Goal: Task Accomplishment & Management: Complete application form

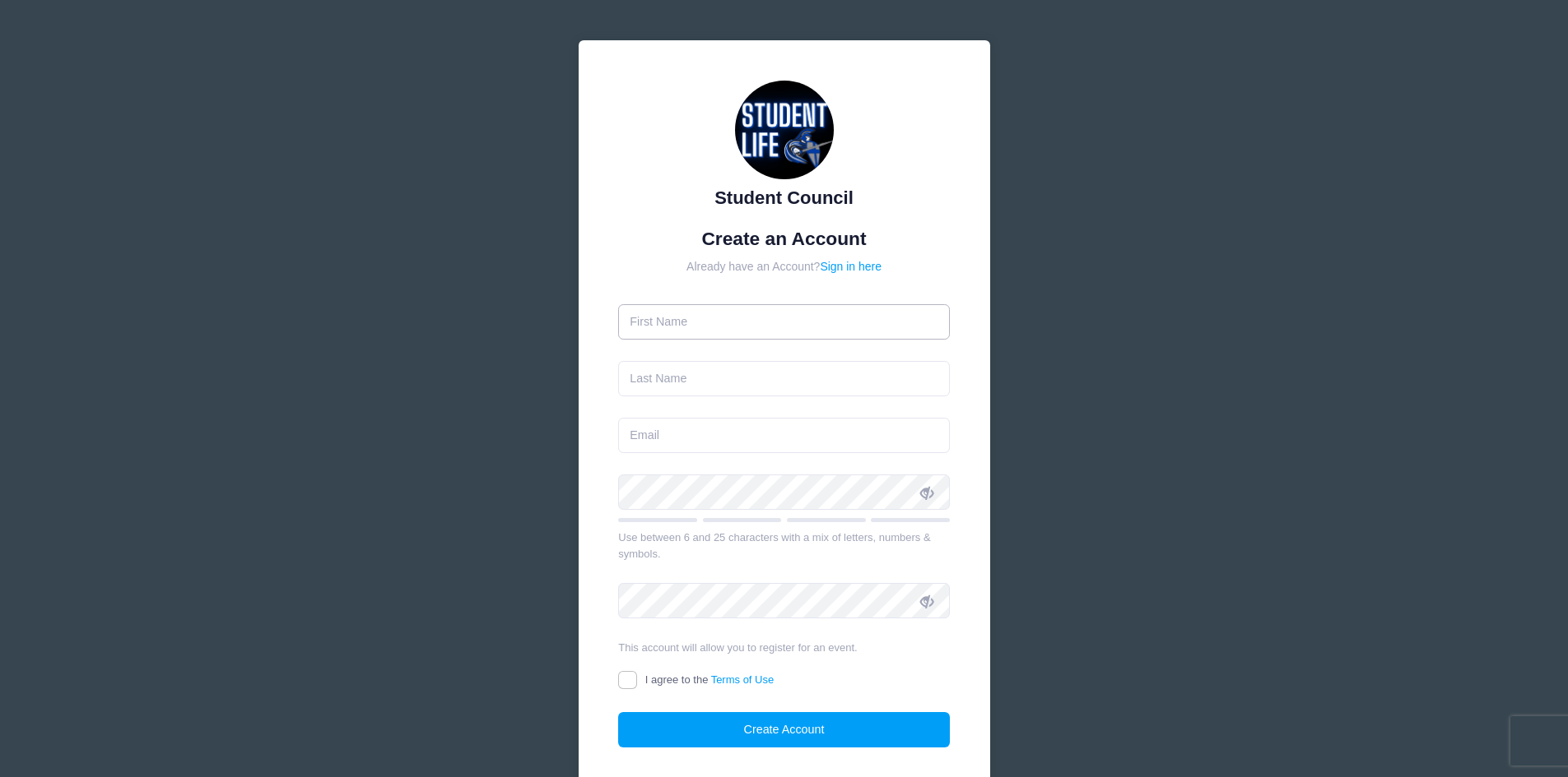
click at [824, 318] on input "text" at bounding box center [784, 322] width 331 height 36
type input "[PERSON_NAME]"
click at [784, 431] on input "email" at bounding box center [784, 436] width 331 height 36
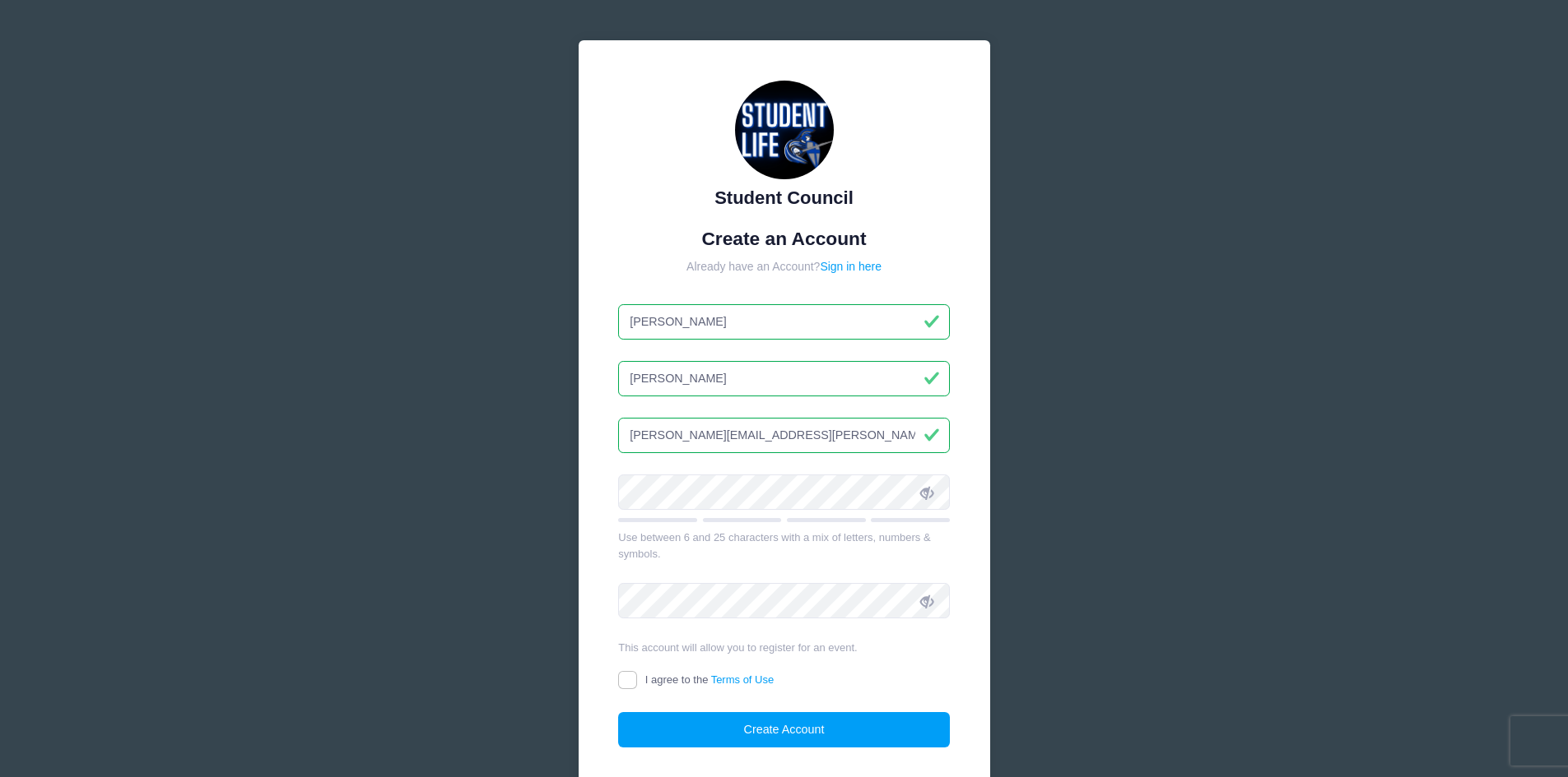
type input "calvin.m.diffey@gmail.com"
click at [628, 678] on input "I agree to the Terms of Use" at bounding box center [627, 680] width 19 height 19
checkbox input "true"
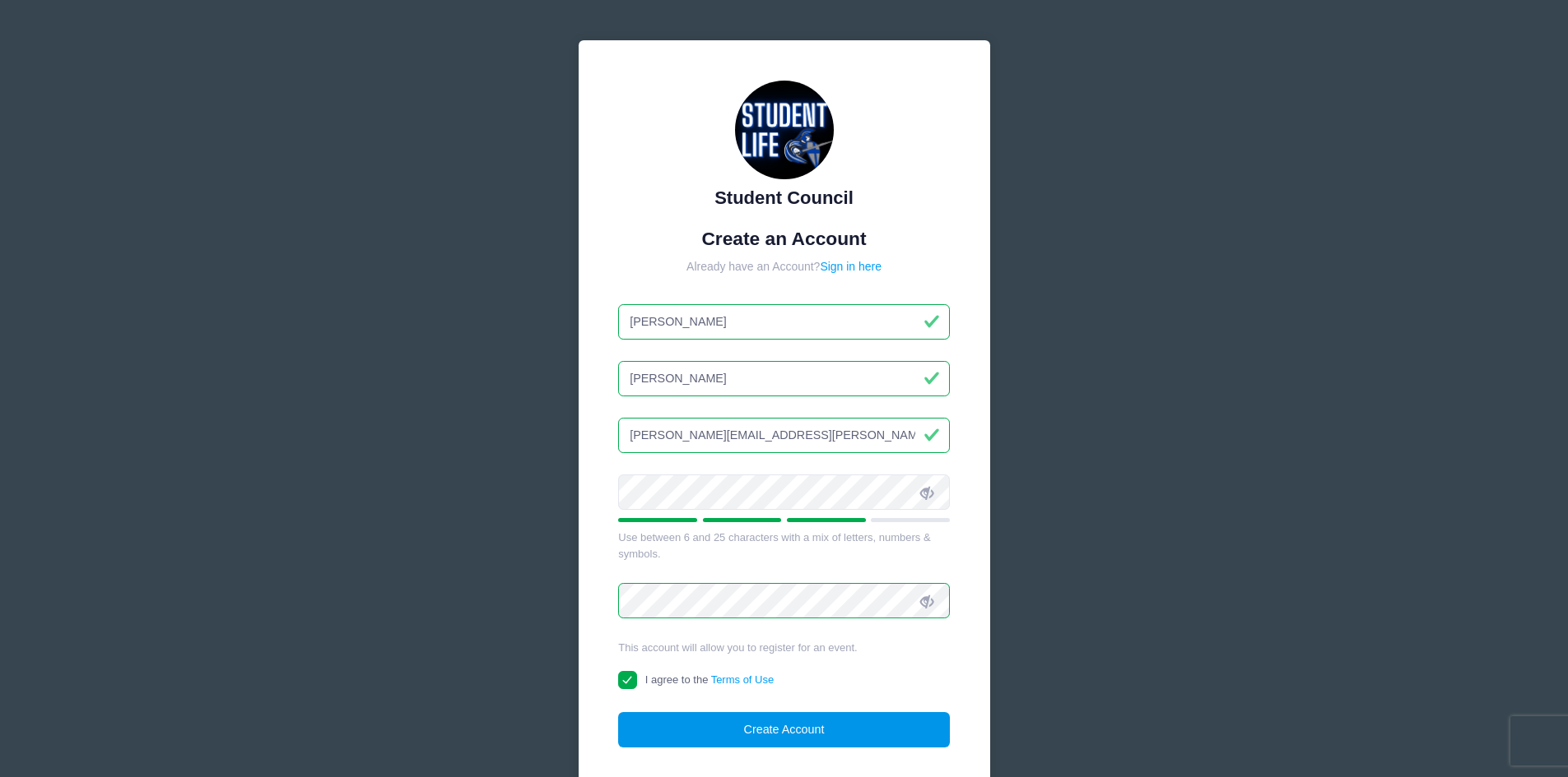
click at [722, 736] on button "Create Account" at bounding box center [784, 730] width 331 height 36
